Goal: Task Accomplishment & Management: Manage account settings

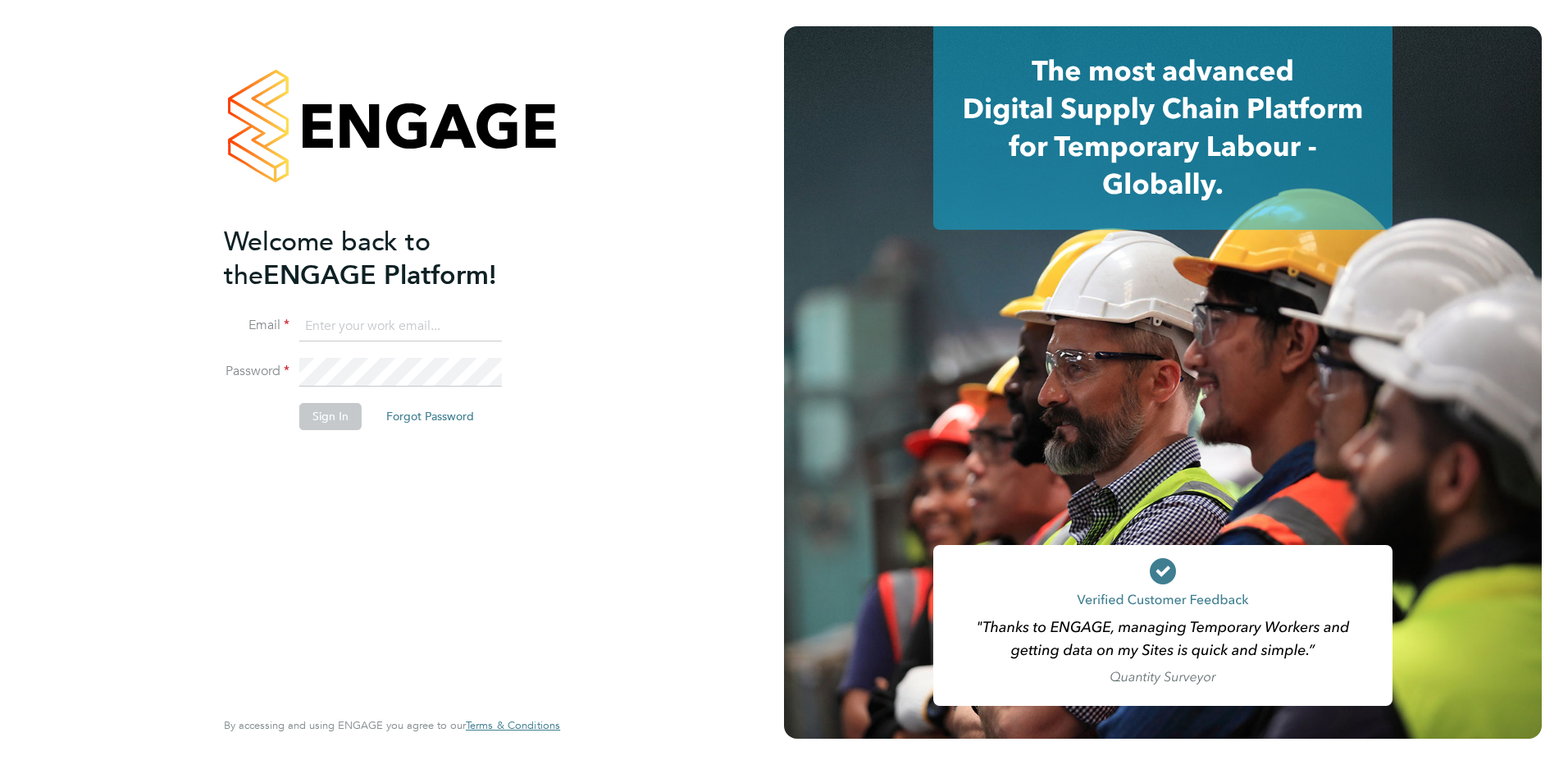
type input "[EMAIL_ADDRESS][DOMAIN_NAME]"
click at [323, 420] on button "Sign In" at bounding box center [331, 416] width 62 height 27
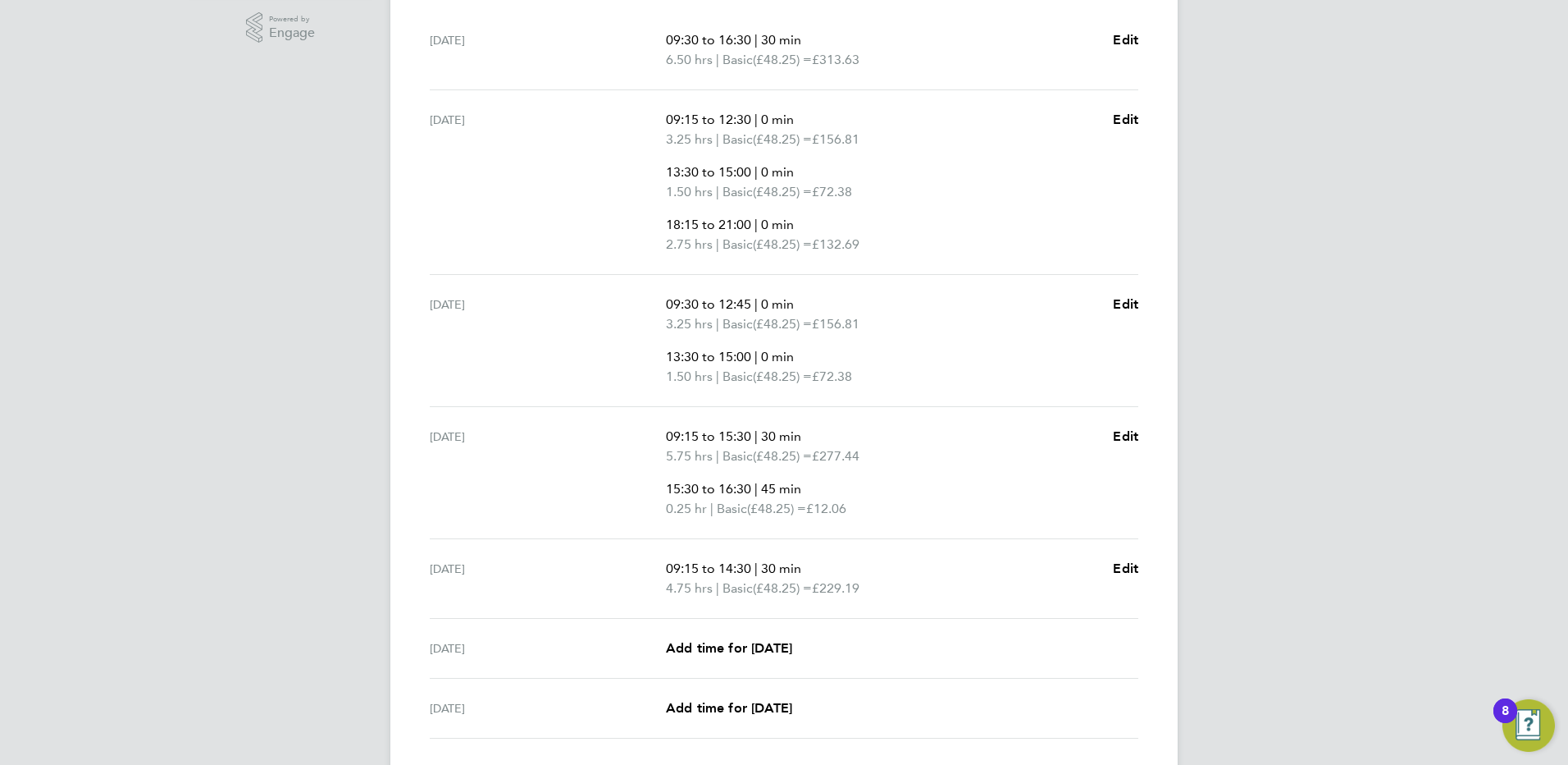
scroll to position [644, 0]
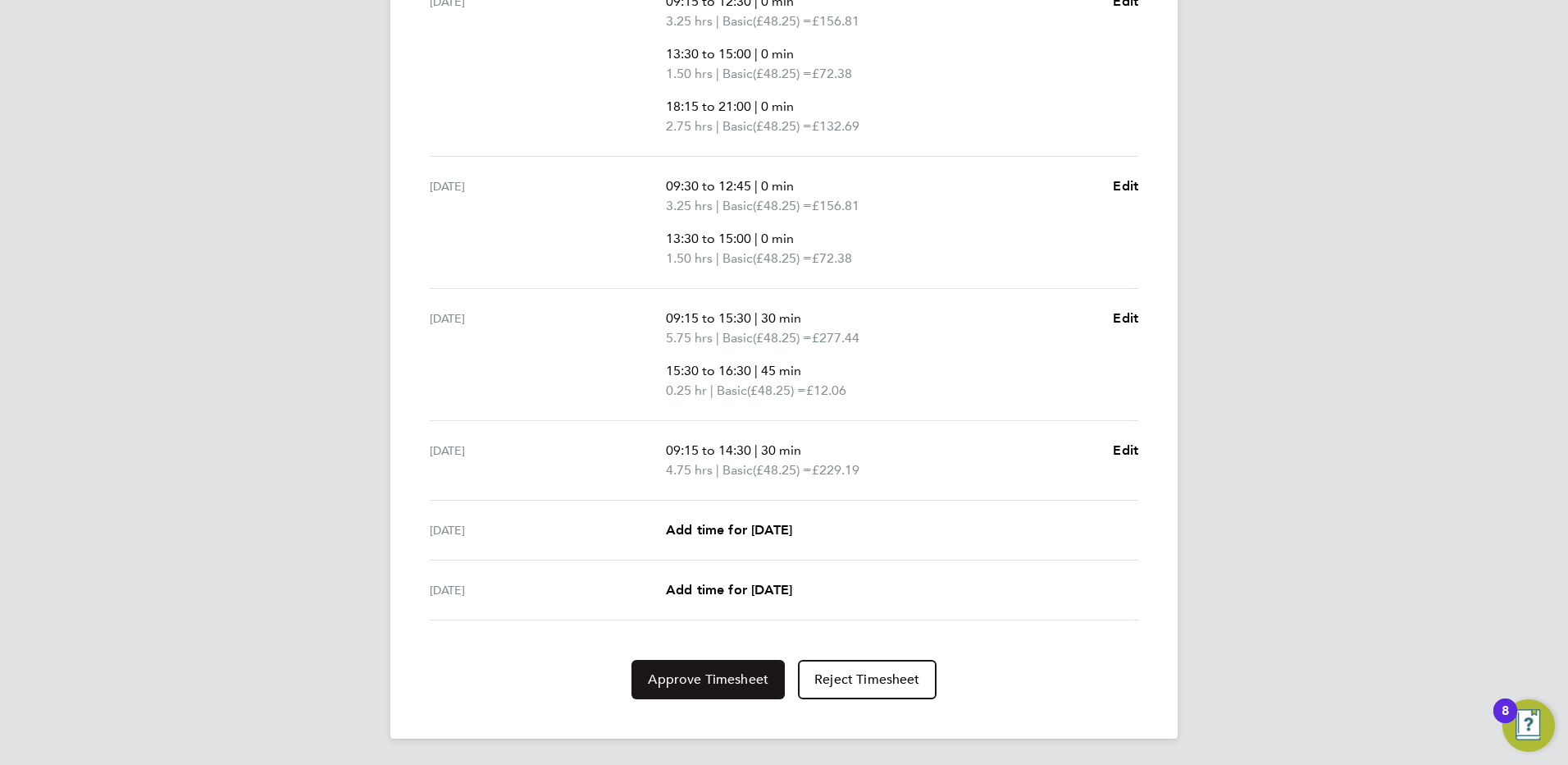
click at [703, 679] on span "Approve Timesheet" at bounding box center [709, 680] width 121 height 17
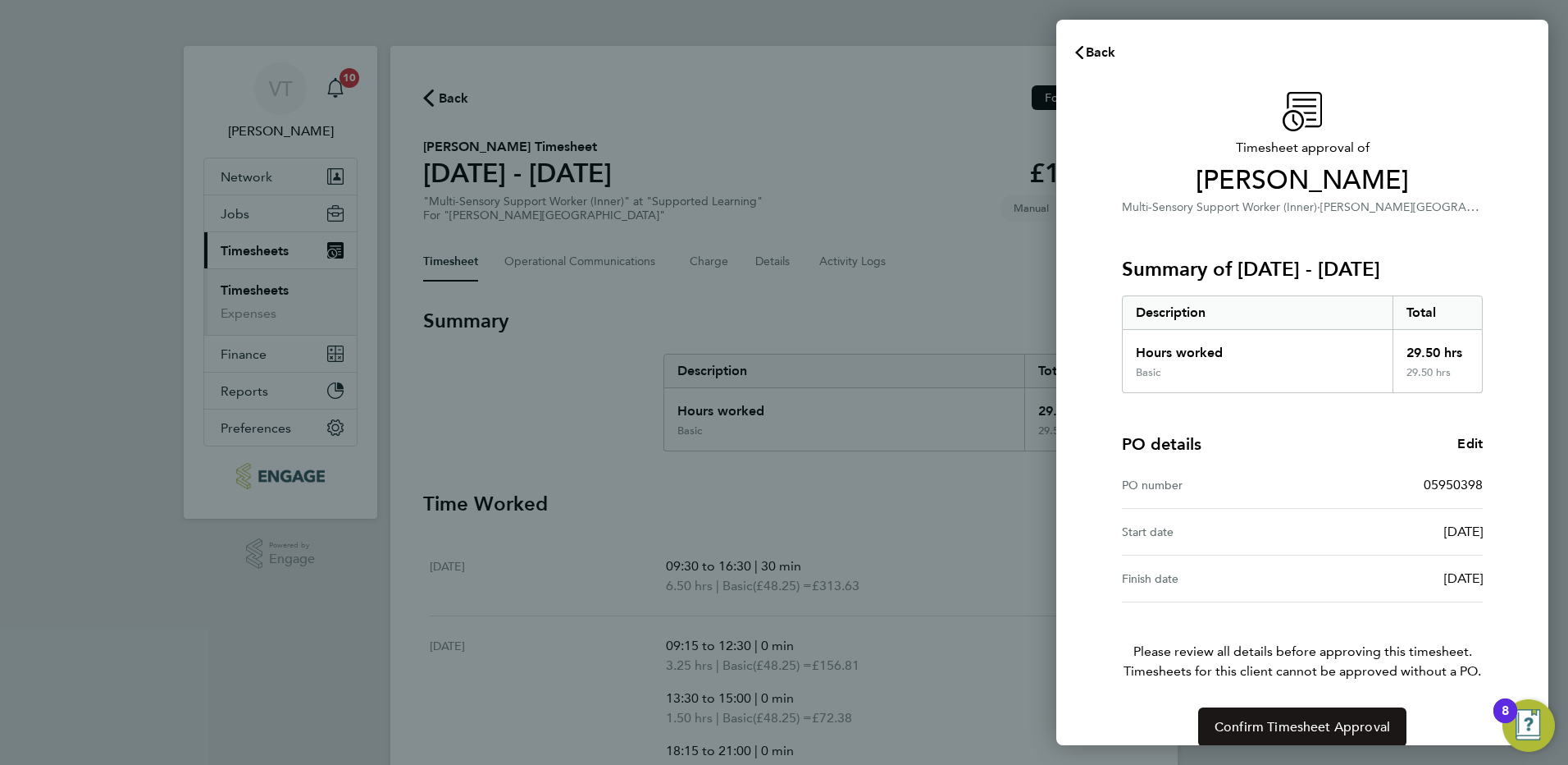
click at [1308, 731] on span "Confirm Timesheet Approval" at bounding box center [1302, 727] width 175 height 17
